Goal: Task Accomplishment & Management: Use online tool/utility

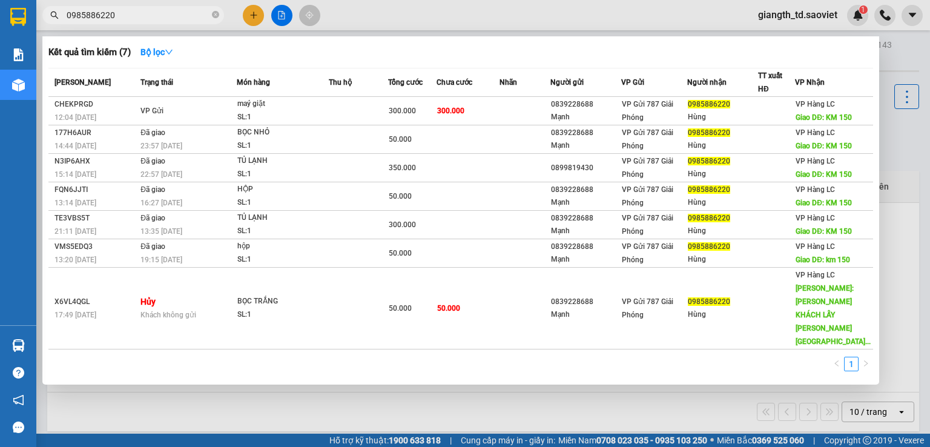
click at [131, 21] on input "0985886220" at bounding box center [138, 14] width 143 height 13
paste input "76070686"
type input "0976070686"
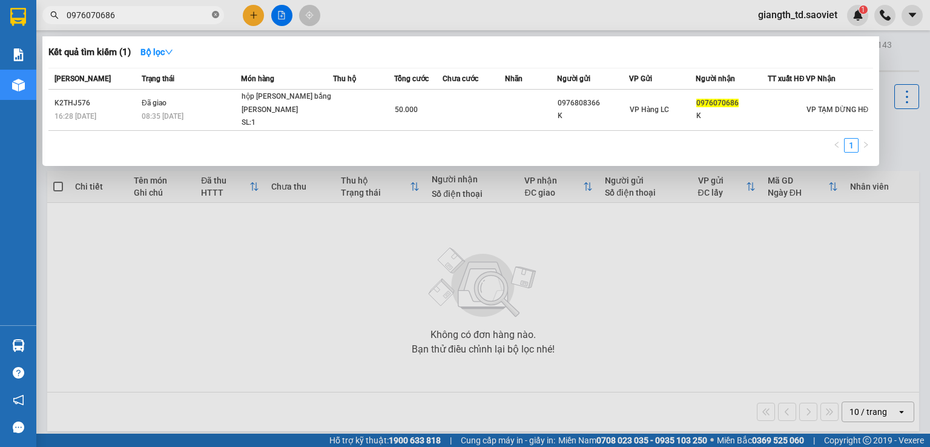
click at [215, 14] on icon "close-circle" at bounding box center [215, 14] width 7 height 7
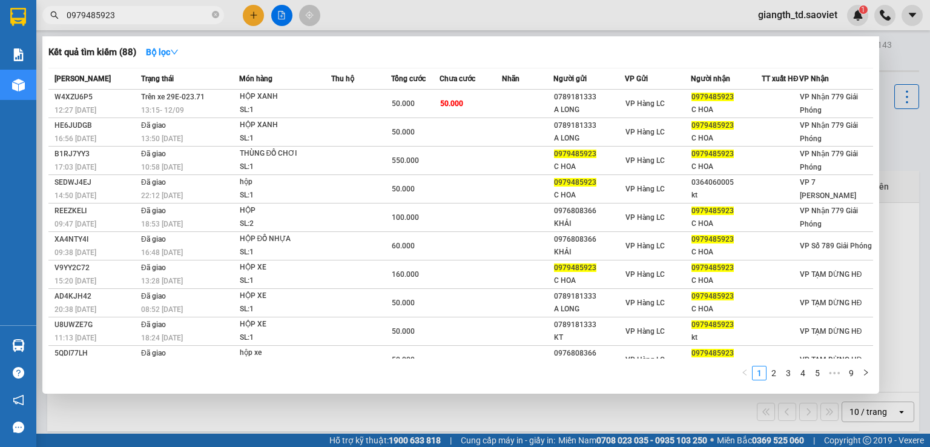
click at [147, 19] on input "0979485923" at bounding box center [138, 14] width 143 height 13
paste input "85886220"
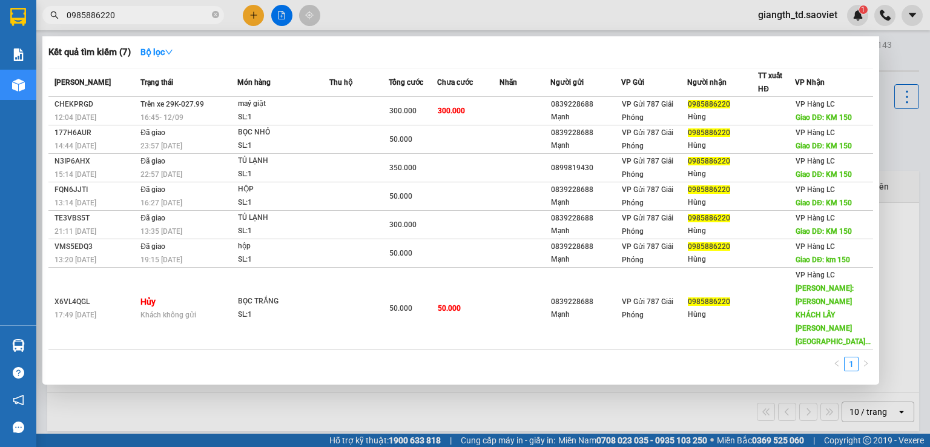
click at [154, 15] on input "0985886220" at bounding box center [138, 14] width 143 height 13
paste input "68303164"
type input "0968303164"
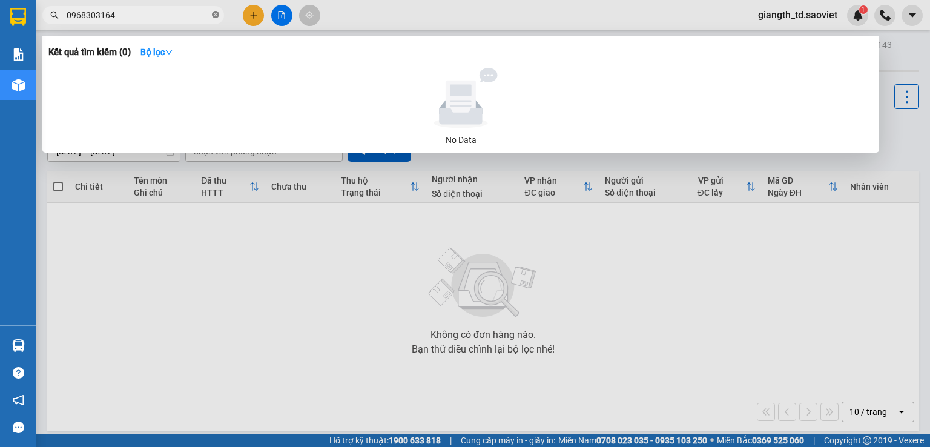
click at [217, 13] on icon "close-circle" at bounding box center [215, 14] width 7 height 7
click at [217, 13] on span at bounding box center [215, 14] width 7 height 13
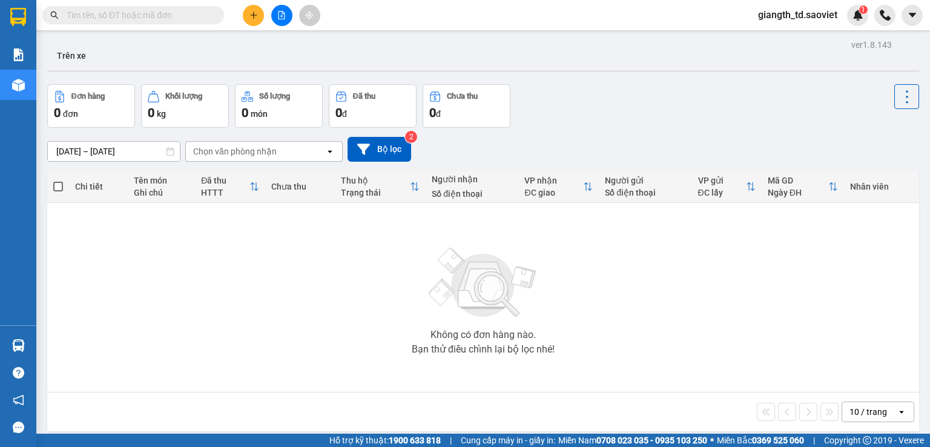
click at [70, 18] on input "text" at bounding box center [138, 14] width 143 height 13
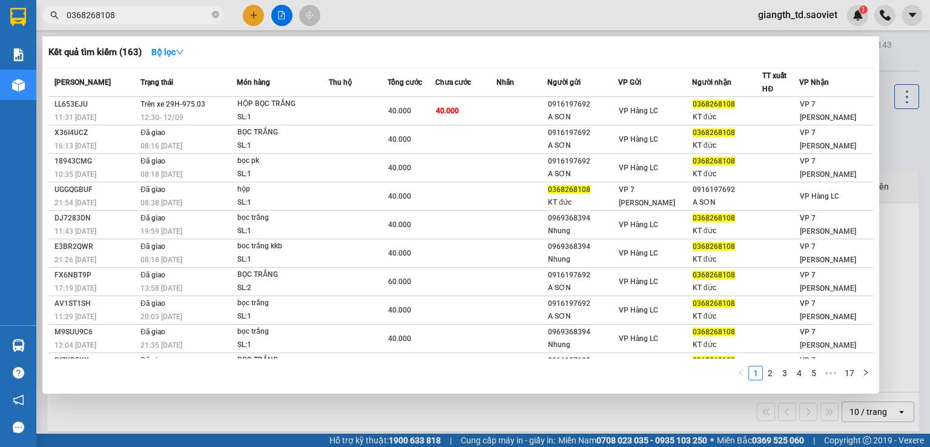
type input "0368268108"
click at [216, 18] on icon "close-circle" at bounding box center [215, 14] width 7 height 7
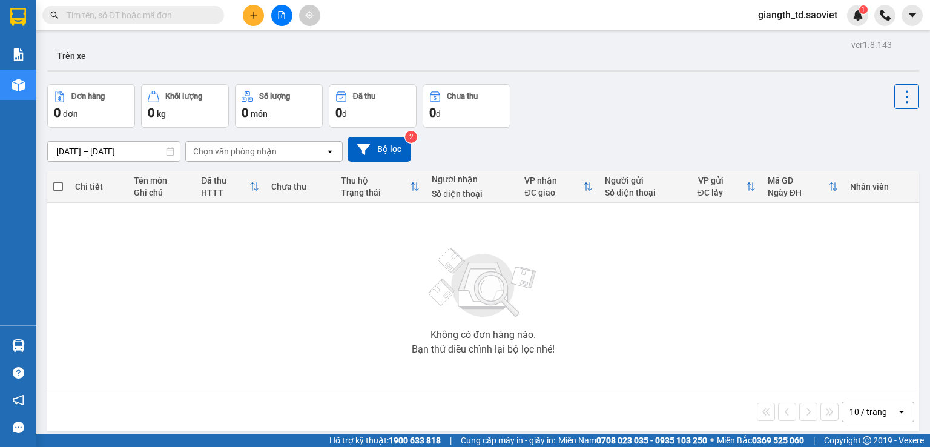
paste input "0366665693Nguyệt"
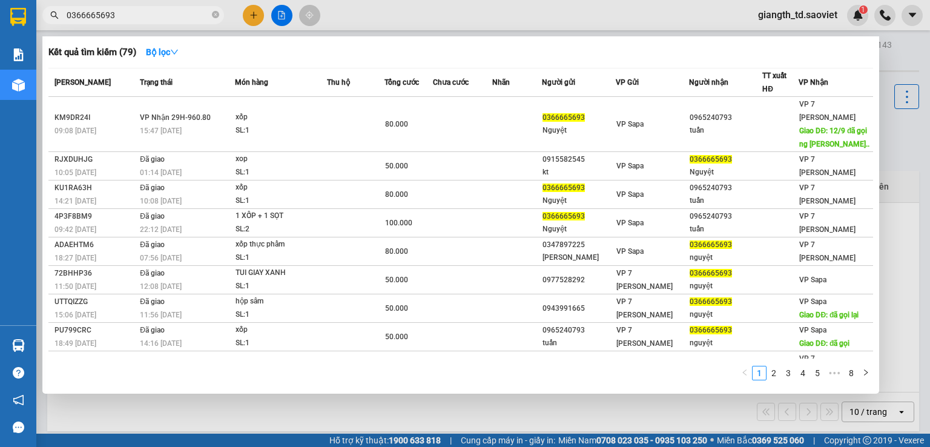
type input "0366665693"
drag, startPoint x: 795, startPoint y: 2, endPoint x: 431, endPoint y: 157, distance: 395.9
click at [525, 210] on td at bounding box center [517, 223] width 50 height 28
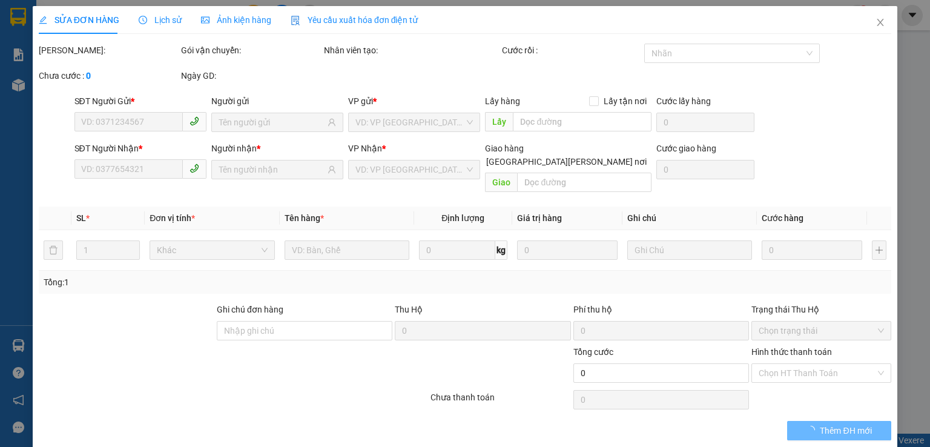
type input "0366665693"
type input "Nguyệt"
type input "0965240793"
type input "tuấn"
type input "100.000"
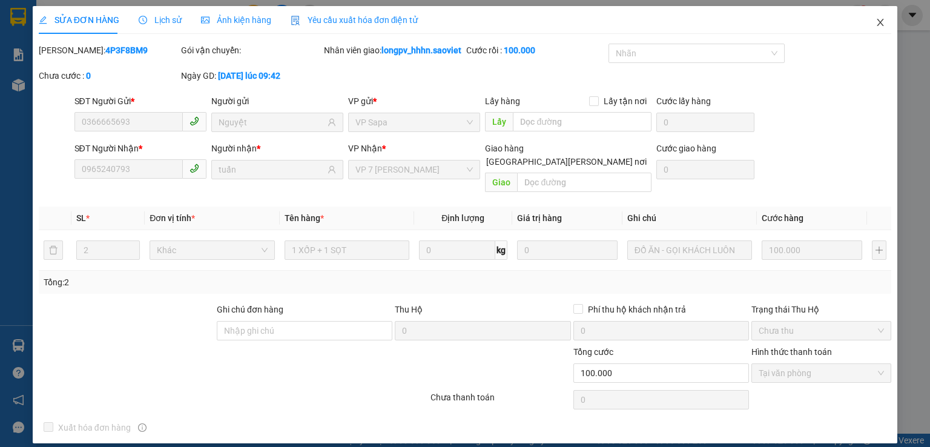
click at [876, 25] on icon "close" at bounding box center [881, 23] width 10 height 10
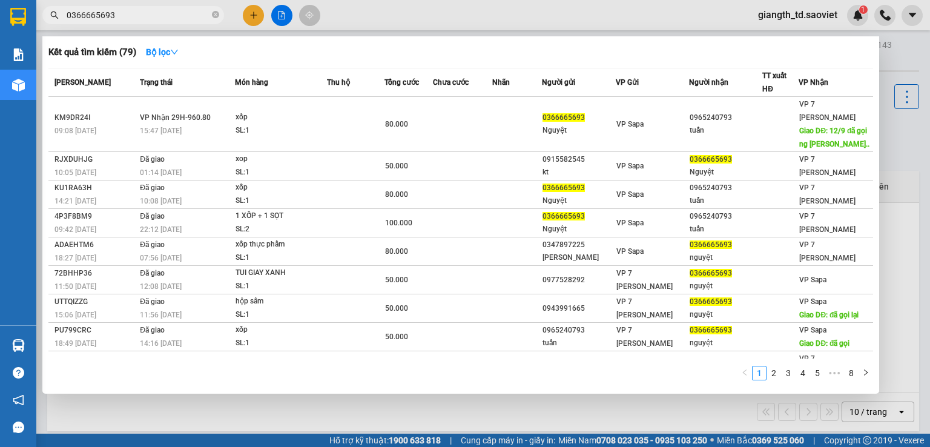
click at [116, 15] on input "0366665693" at bounding box center [138, 14] width 143 height 13
click at [99, 14] on input "0366665693" at bounding box center [138, 14] width 143 height 13
click at [212, 16] on icon "close-circle" at bounding box center [215, 14] width 7 height 7
